Goal: Transaction & Acquisition: Subscribe to service/newsletter

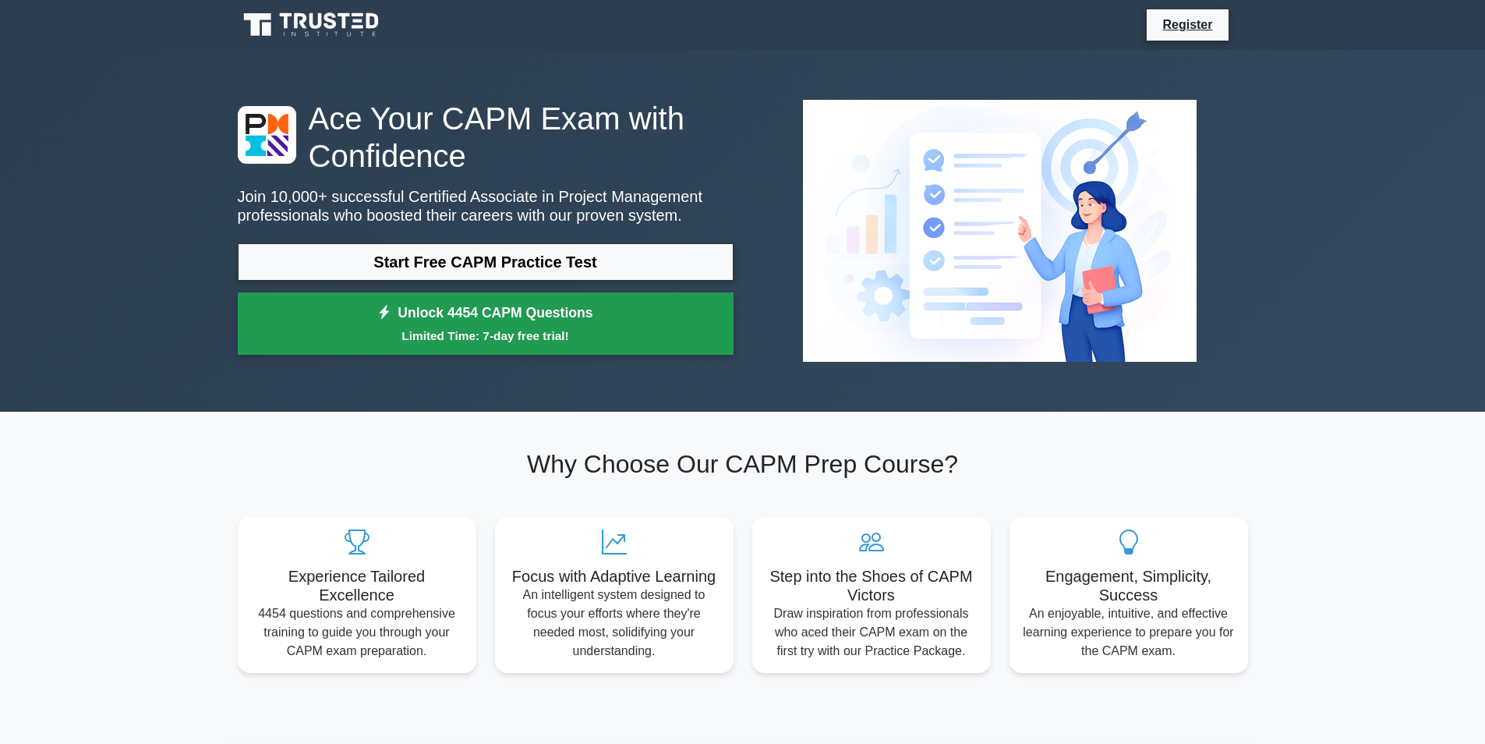
click at [614, 299] on link "Unlock 4454 CAPM Questions Limited Time: 7-day free trial!" at bounding box center [486, 323] width 496 height 62
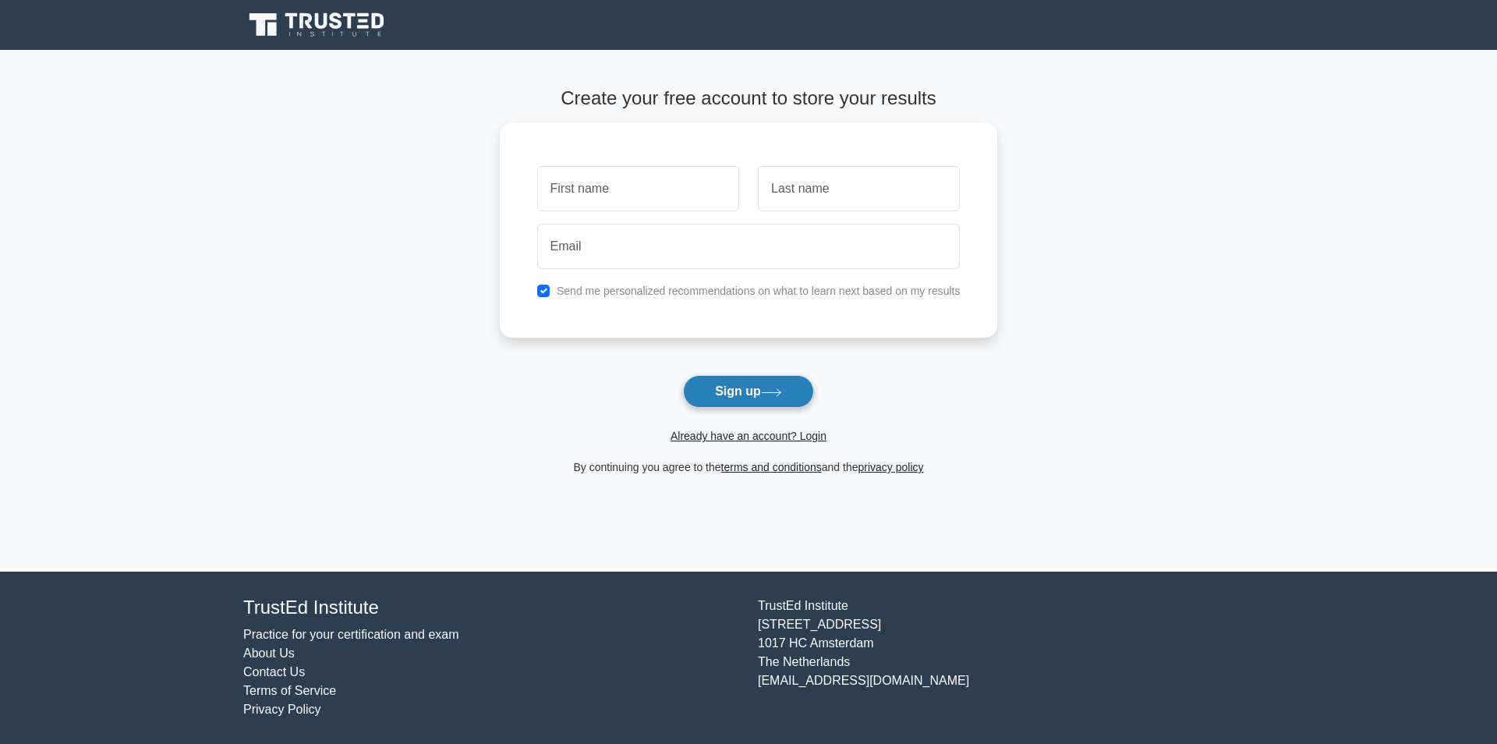
click at [695, 394] on button "Sign up" at bounding box center [748, 391] width 131 height 33
click at [802, 399] on button "Sign up" at bounding box center [748, 391] width 131 height 33
click at [753, 389] on button "Sign up" at bounding box center [748, 391] width 131 height 33
